Goal: Answer question/provide support

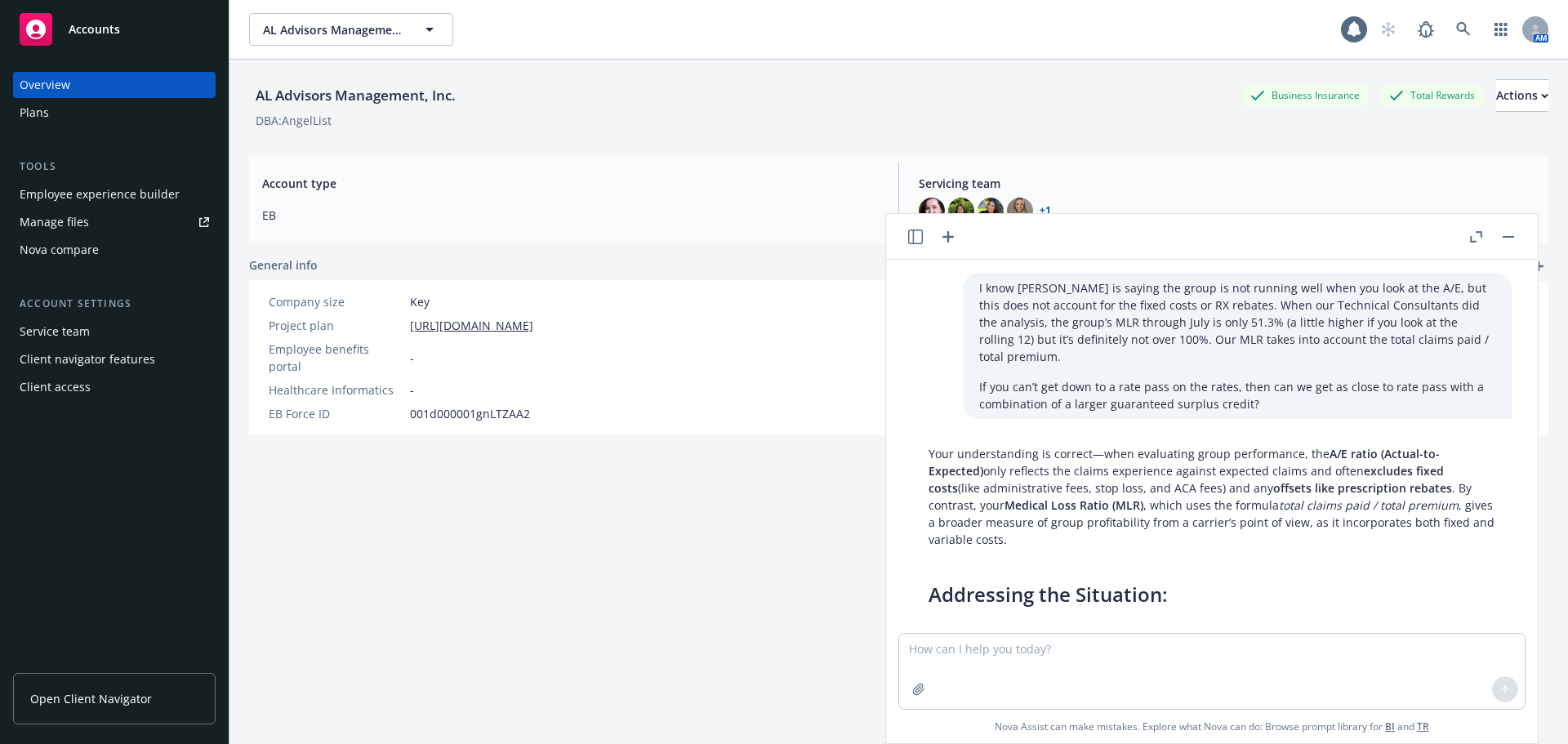
scroll to position [1231, 0]
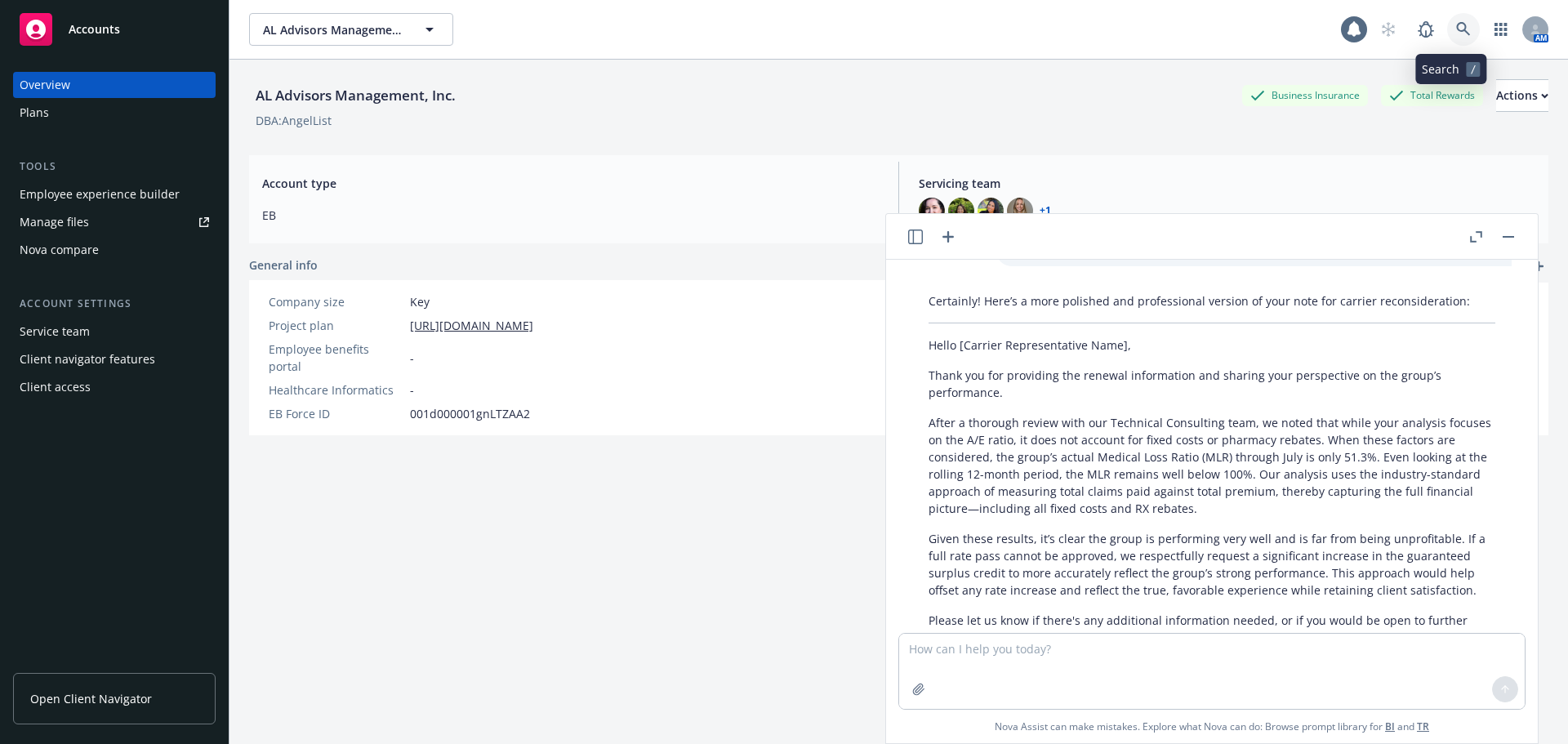
click at [1456, 25] on icon at bounding box center [1463, 29] width 14 height 14
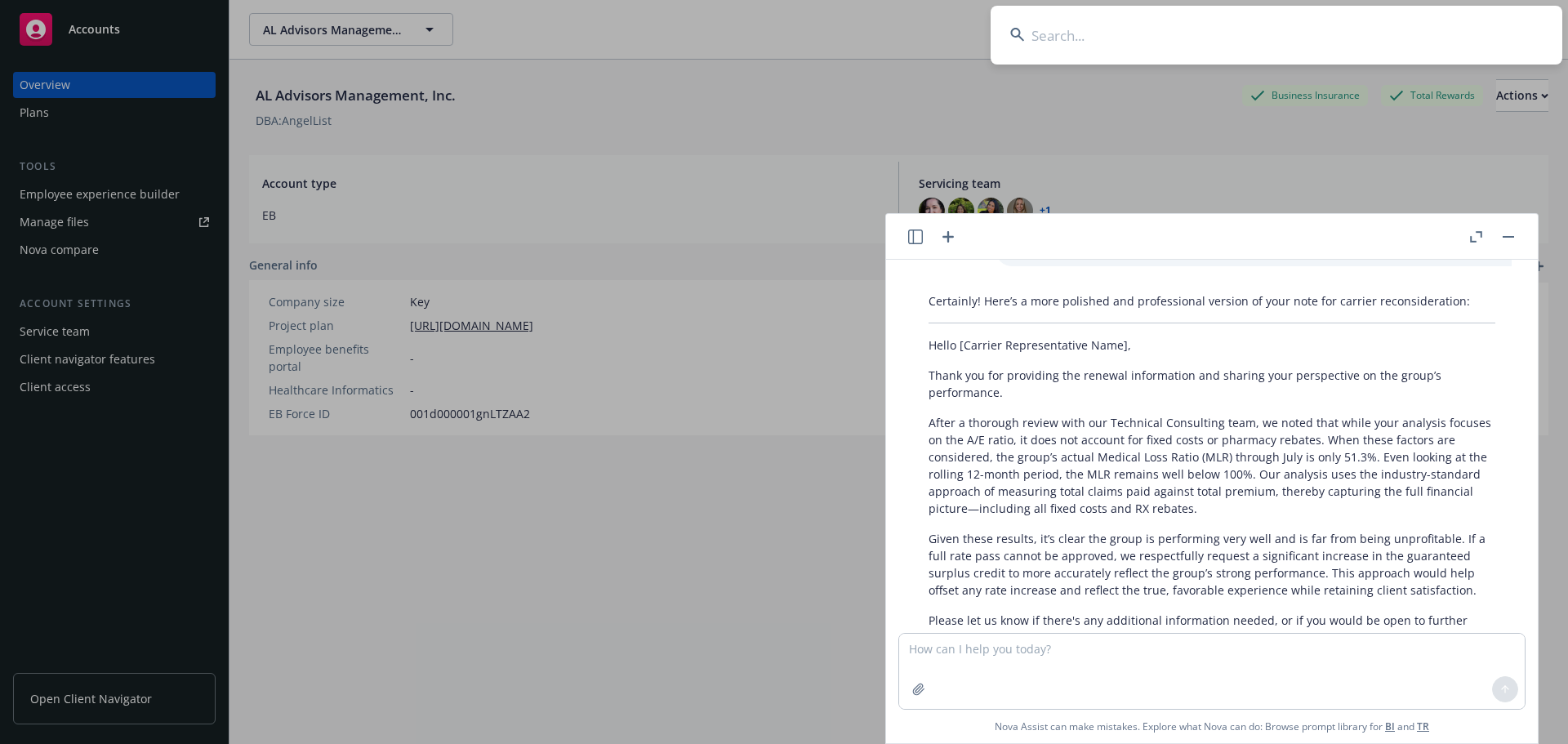
click at [1509, 235] on button "button" at bounding box center [1508, 237] width 19 height 19
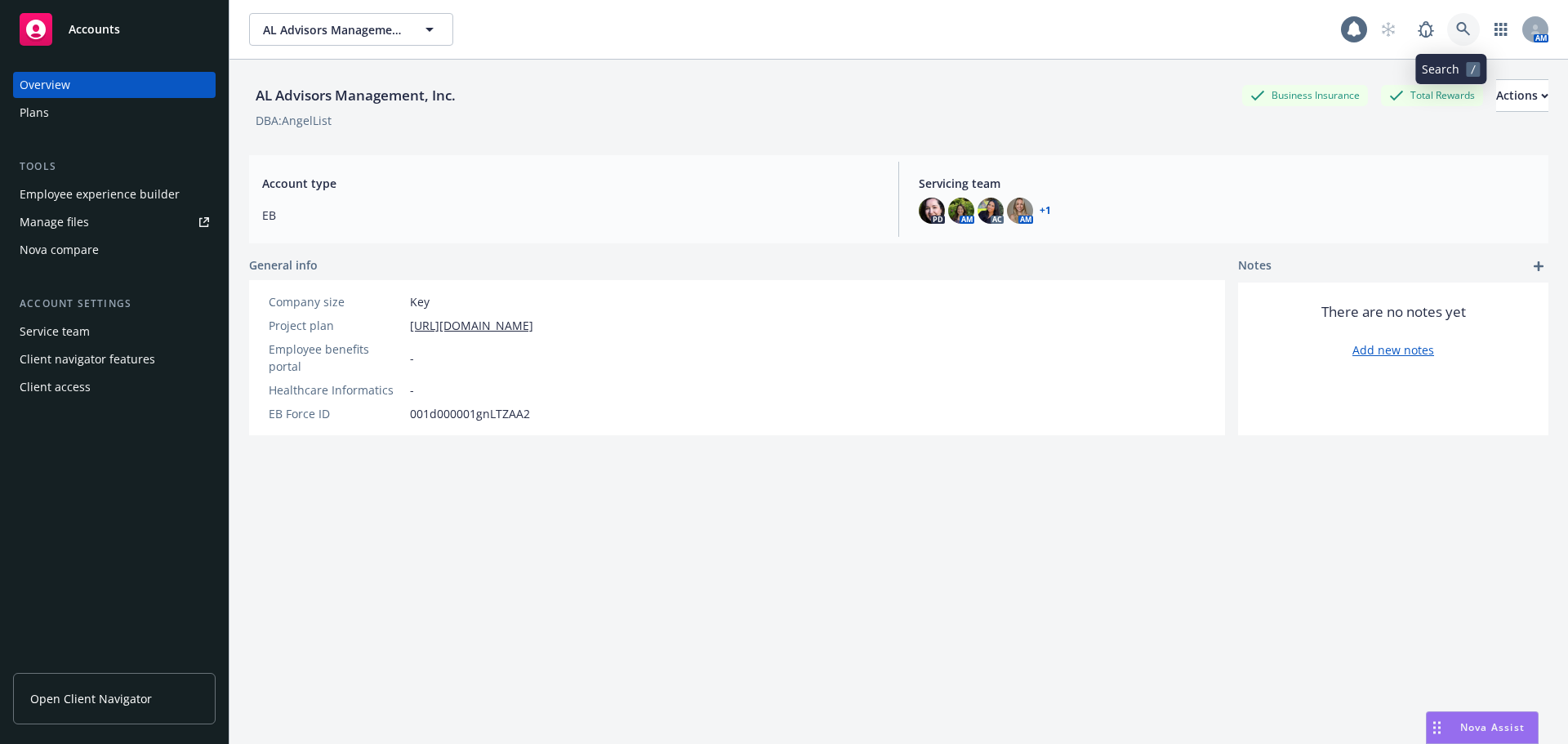
click at [1456, 29] on icon at bounding box center [1463, 29] width 14 height 14
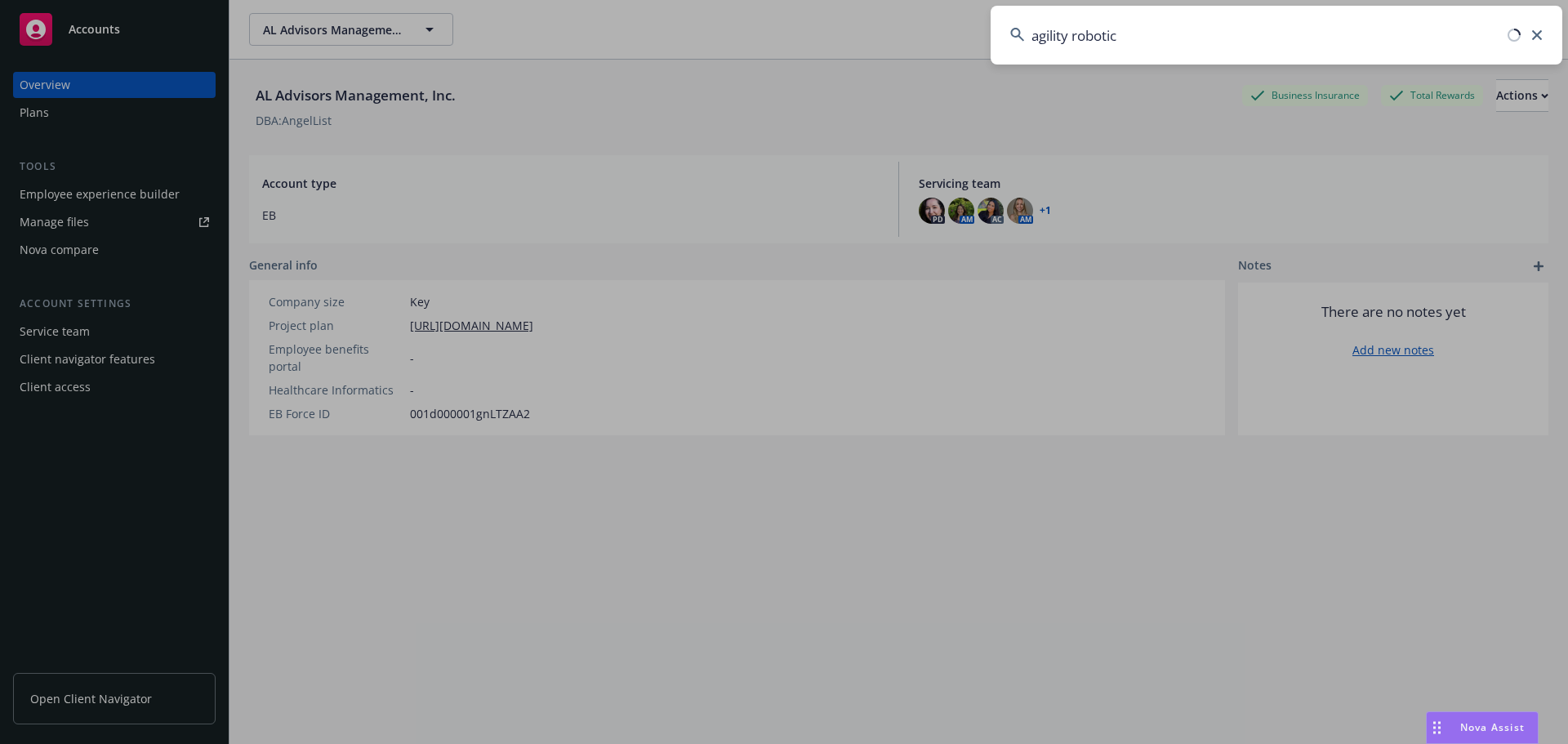
type input "agility robotics"
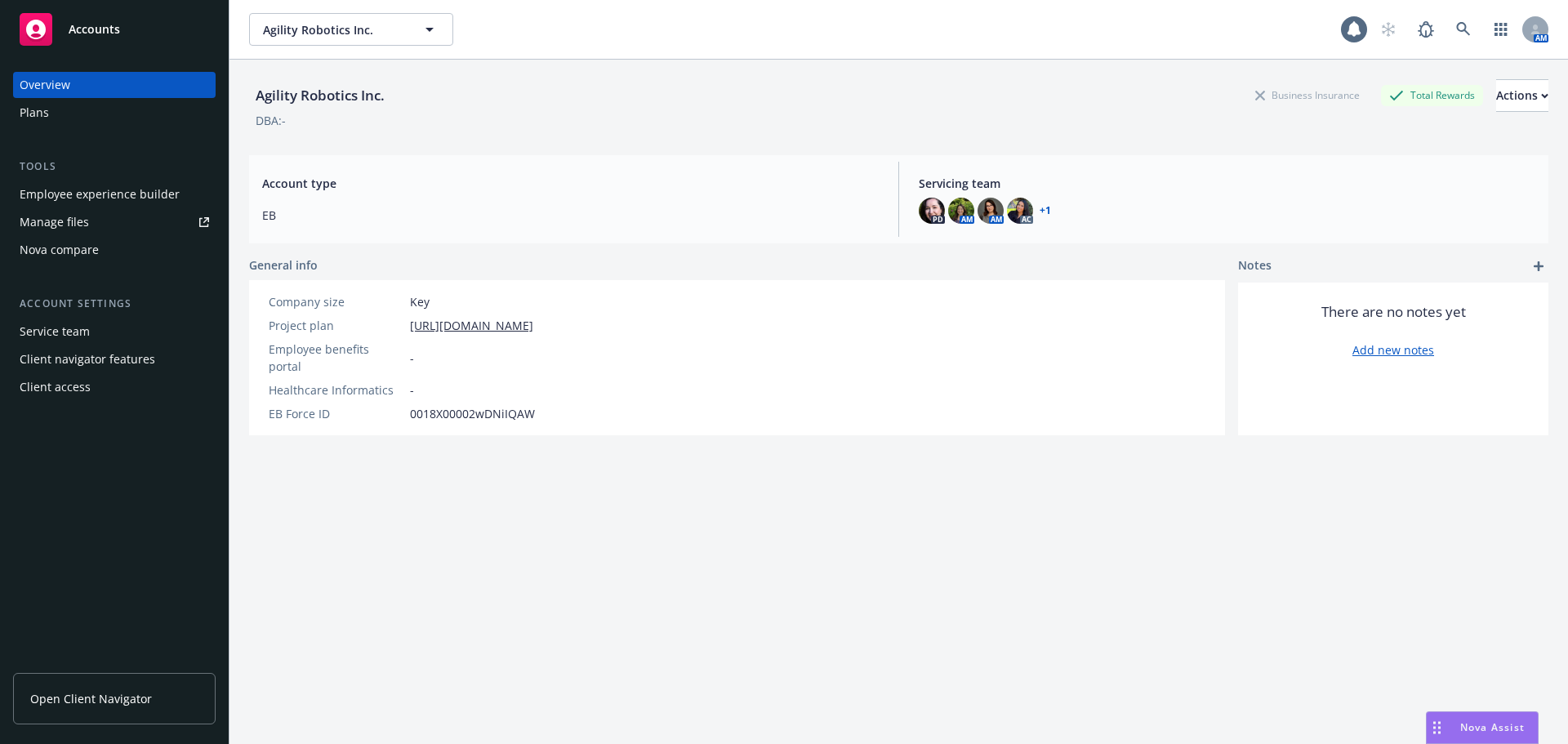
click at [1485, 731] on span "Nova Assist" at bounding box center [1492, 728] width 65 height 14
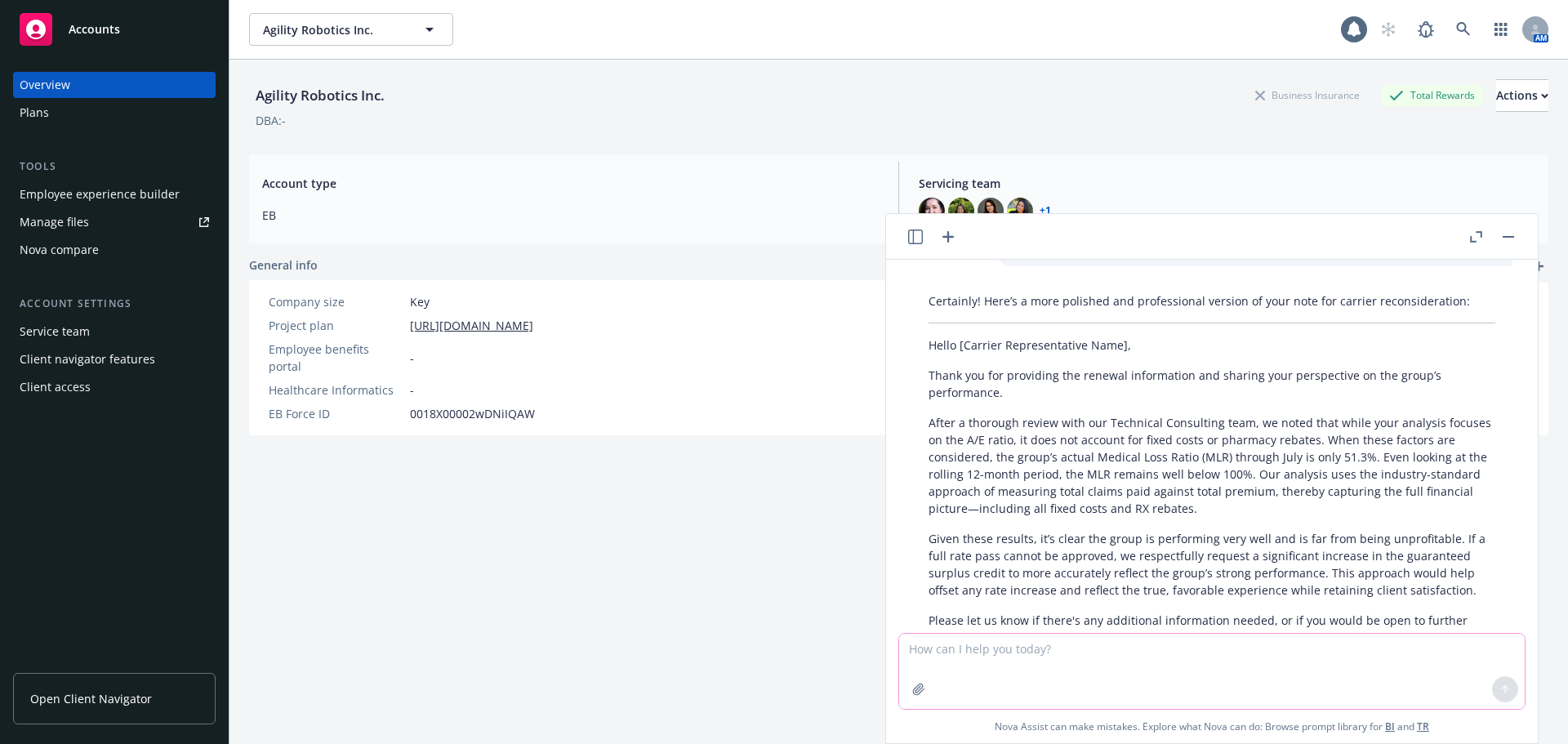
click at [1007, 659] on textarea at bounding box center [1212, 672] width 626 height 75
type textarea "A"
type textarea "C"
click at [1192, 647] on textarea "How would you respond to client's question" at bounding box center [1212, 670] width 626 height 76
paste textarea "• Can you confirm, if an employee had an FSA at a previous employer this year -…"
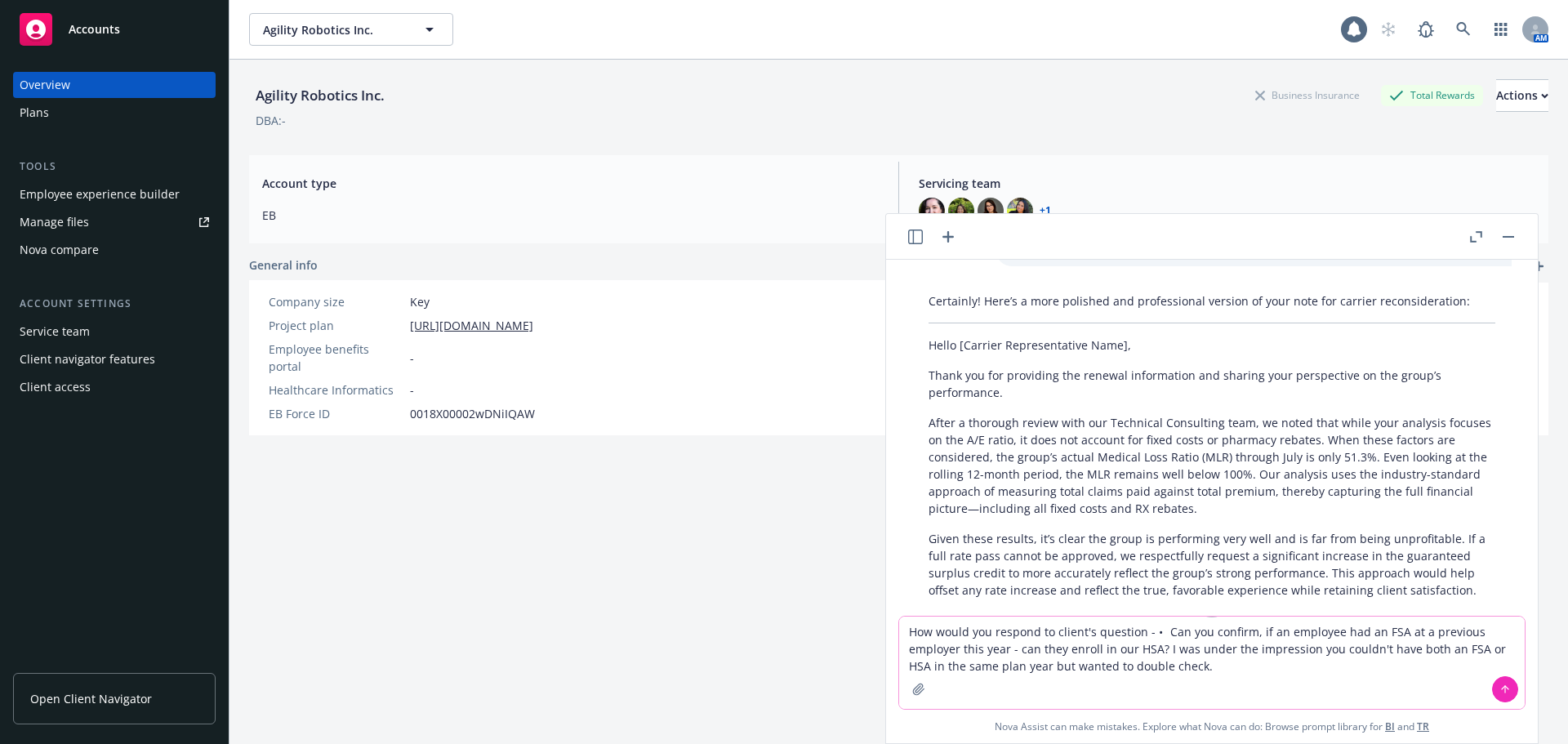
type textarea "How would you respond to client's question - • Can you confirm, if an employee …"
click at [1502, 693] on icon at bounding box center [1505, 690] width 12 height 12
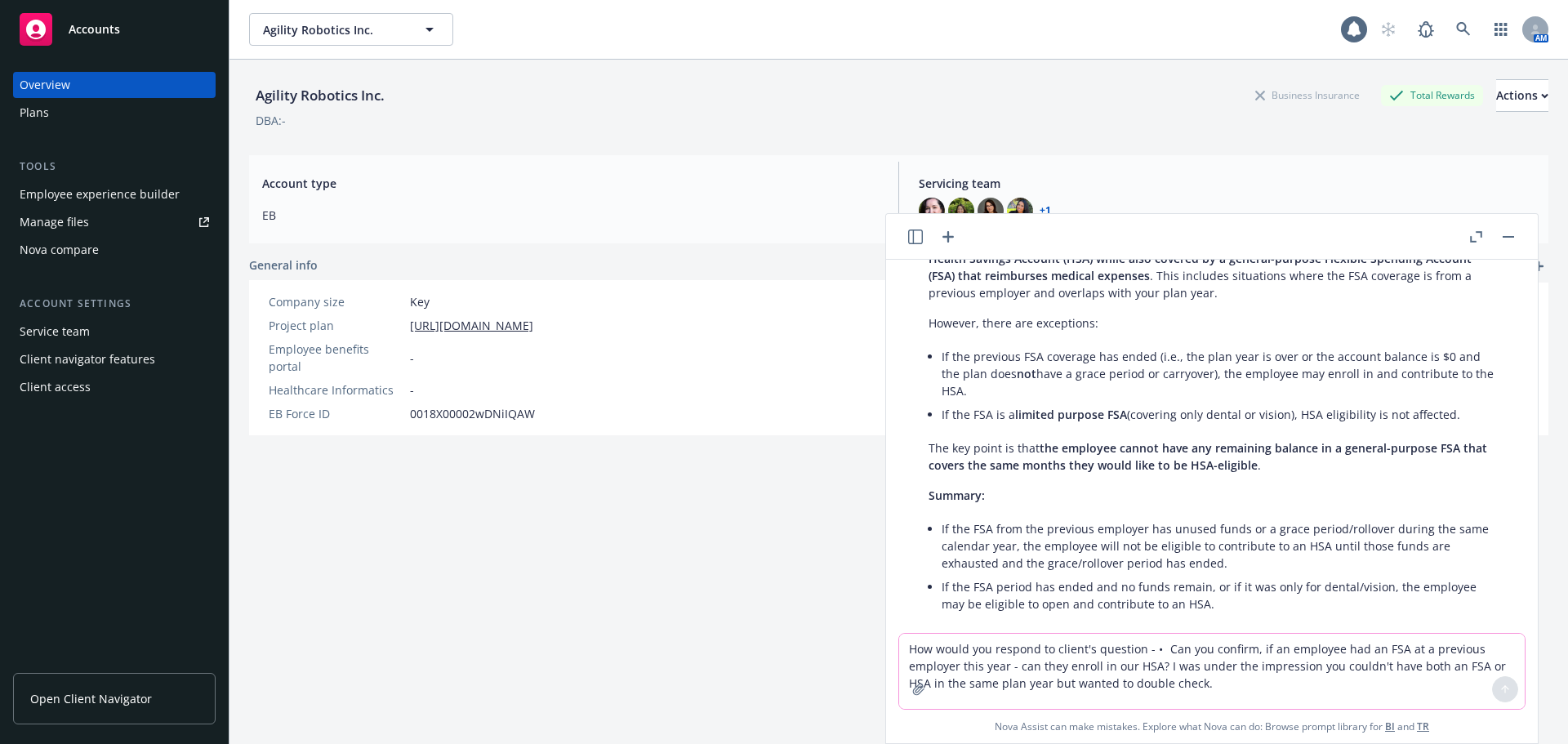
scroll to position [1951, 0]
